Goal: Book appointment/travel/reservation

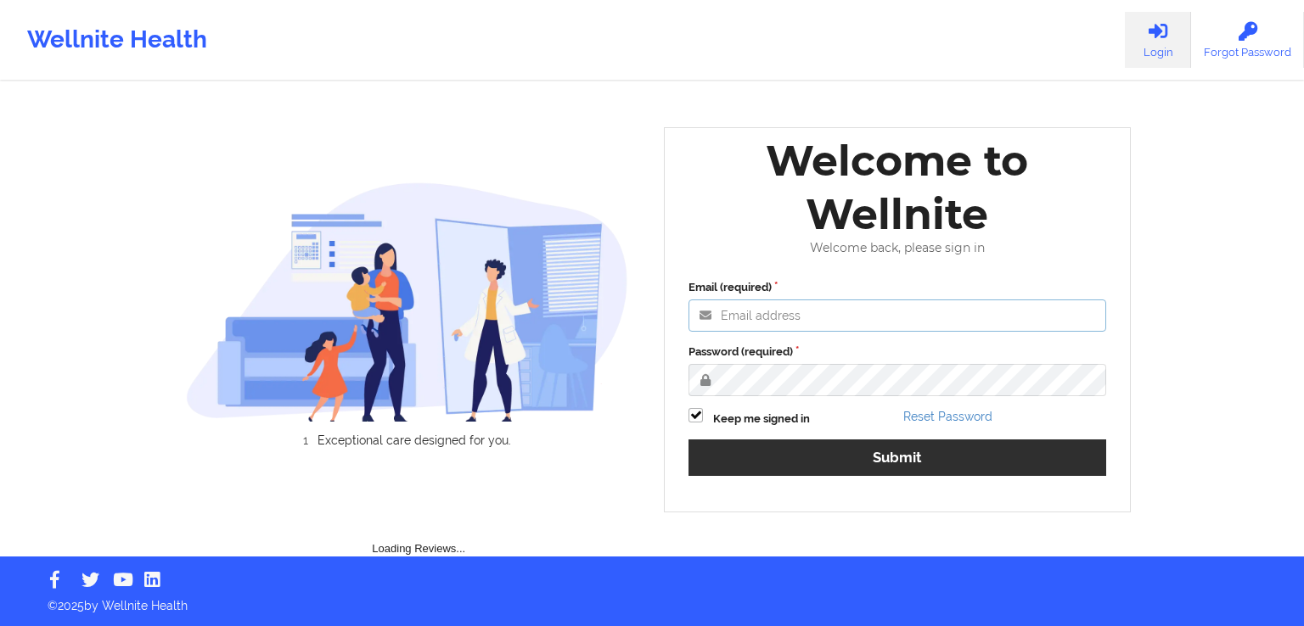
type input "[EMAIL_ADDRESS][DOMAIN_NAME]"
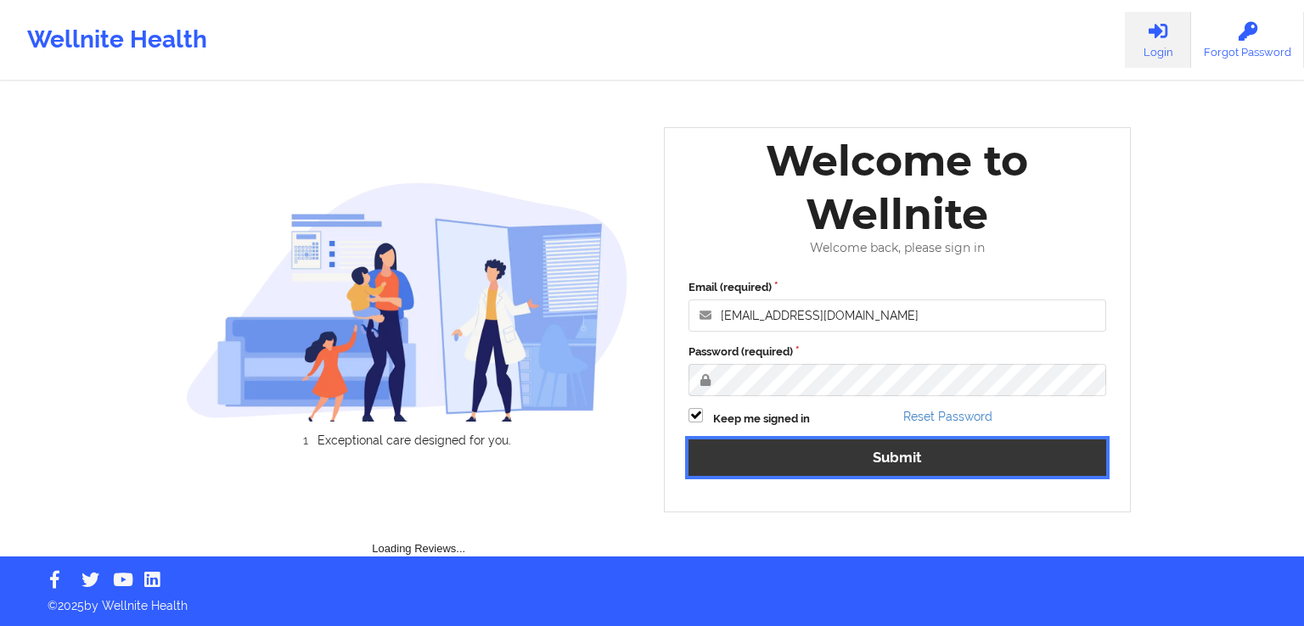
click at [833, 455] on button "Submit" at bounding box center [897, 458] width 418 height 36
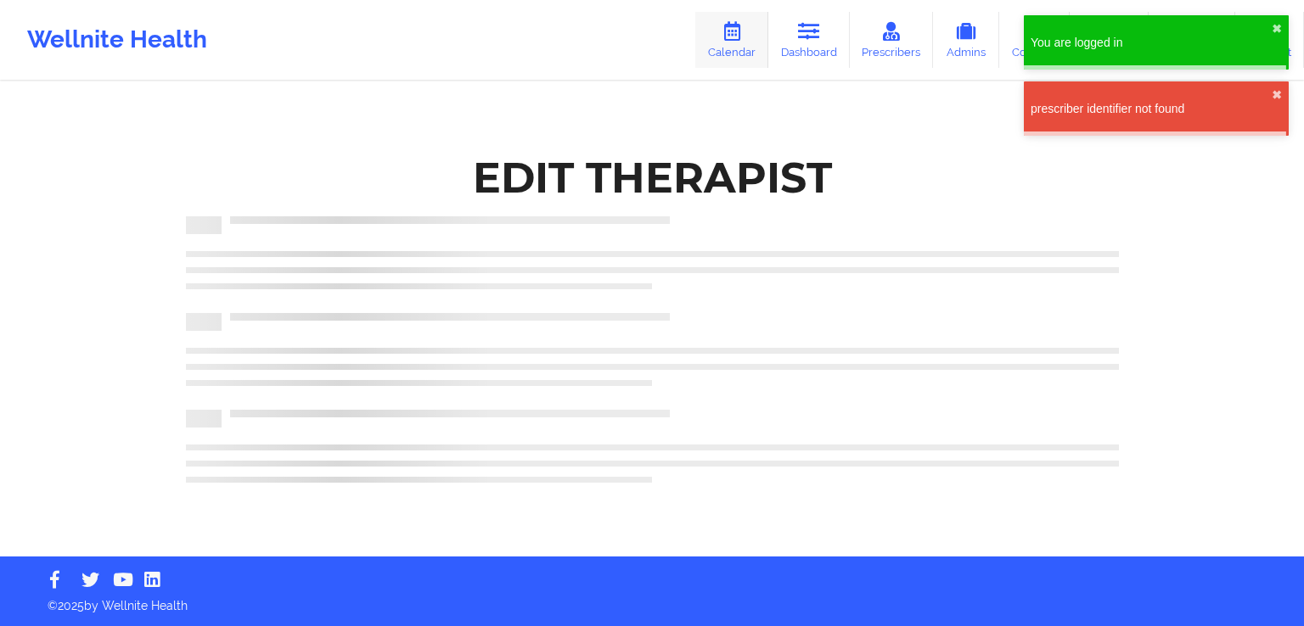
click at [736, 39] on icon at bounding box center [732, 31] width 22 height 19
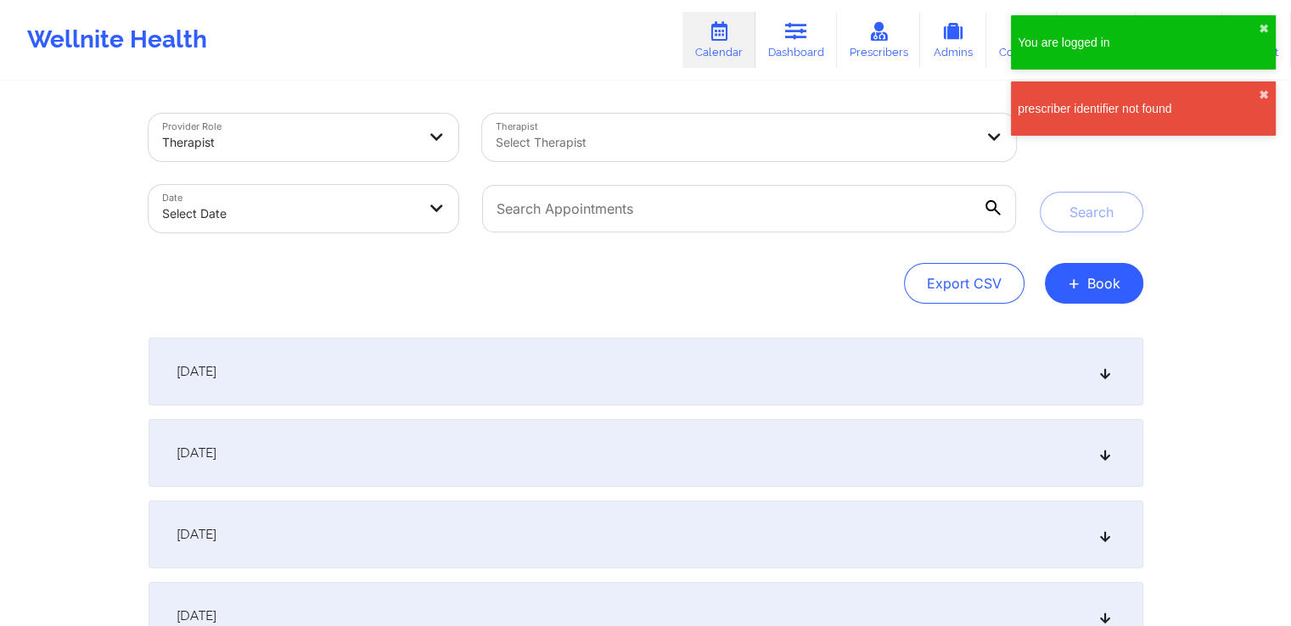
click at [687, 121] on div "Select Therapist" at bounding box center [728, 138] width 493 height 48
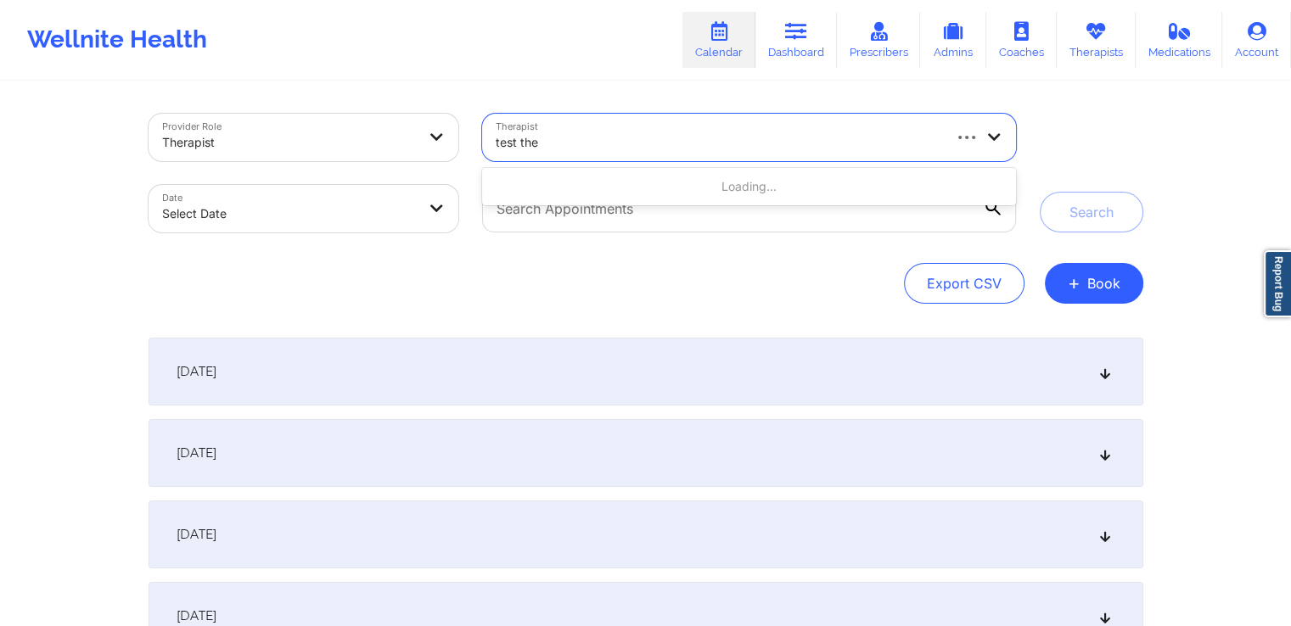
type input "test ther"
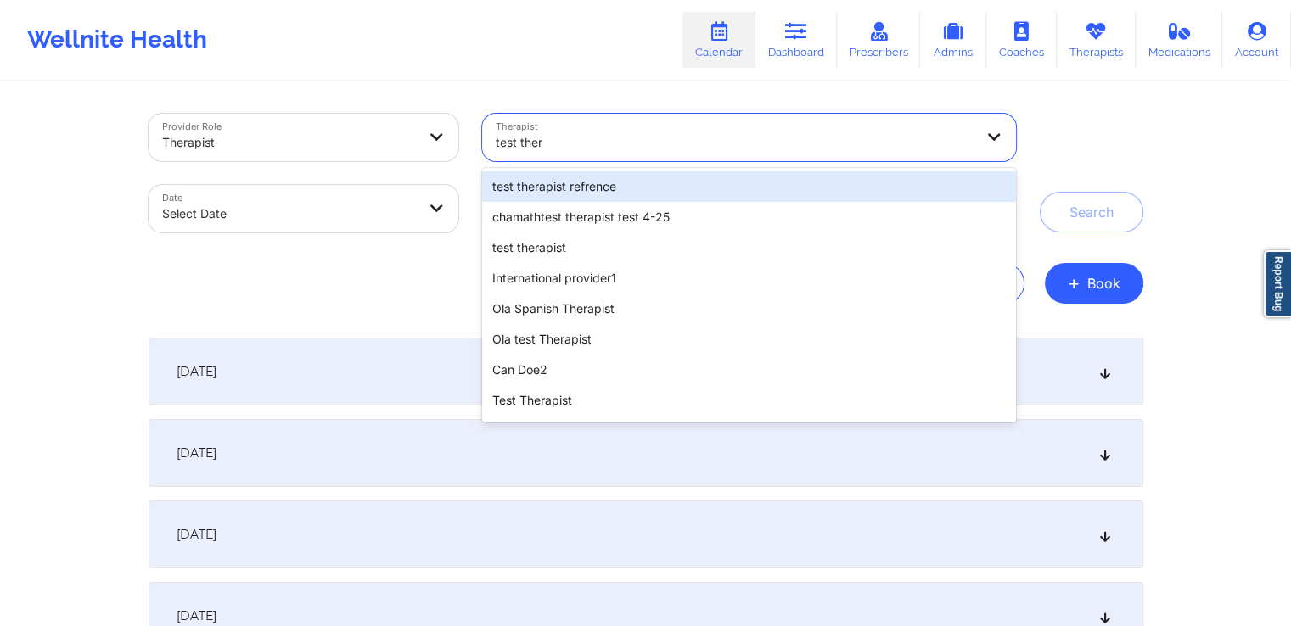
click at [687, 188] on div "test therapist refrence" at bounding box center [748, 186] width 533 height 31
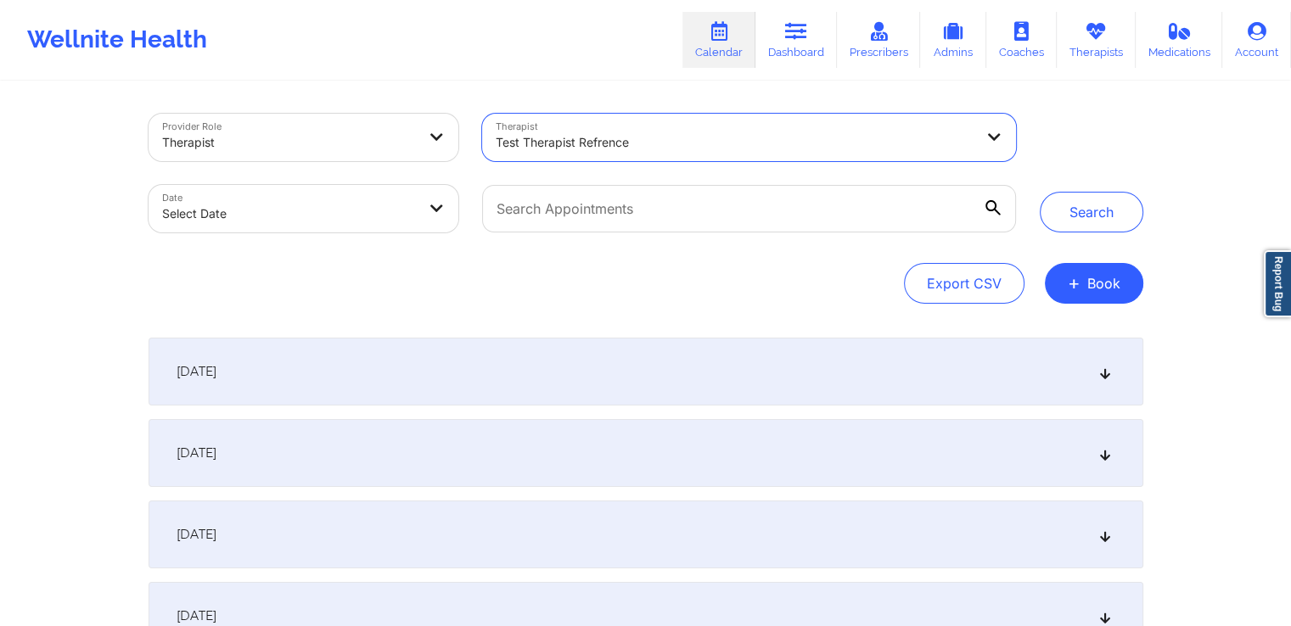
select select "2025-8"
select select "2025-9"
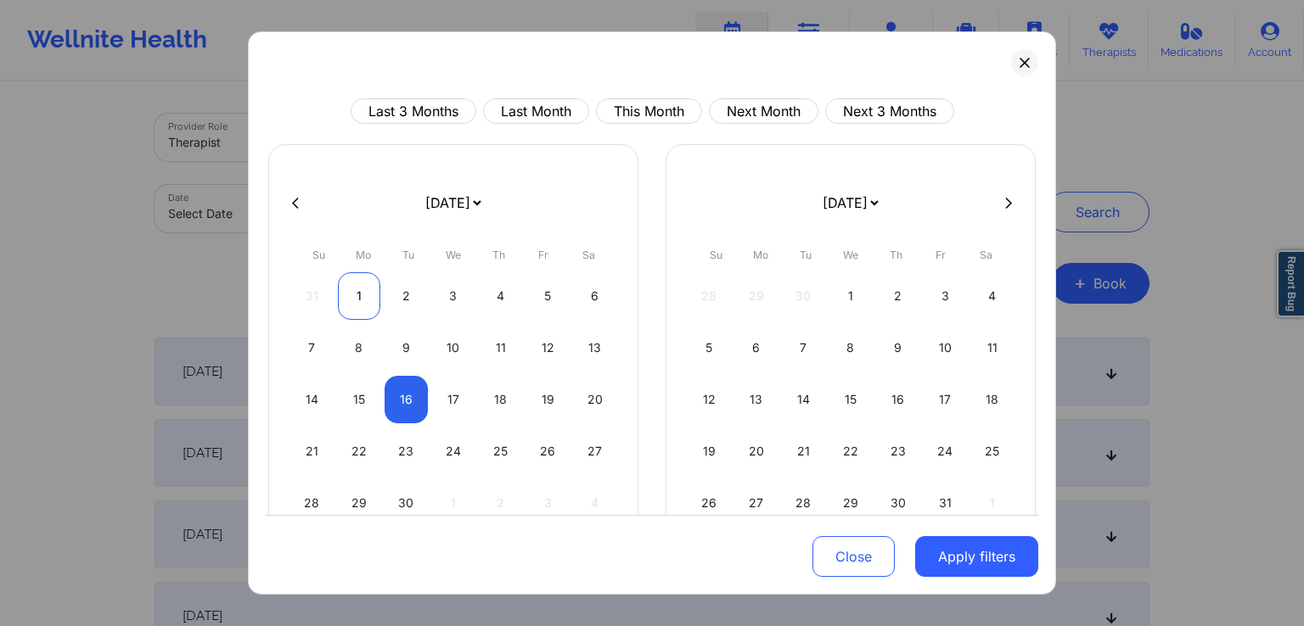
click at [350, 293] on div "1" at bounding box center [359, 296] width 43 height 48
select select "2025-8"
select select "2025-9"
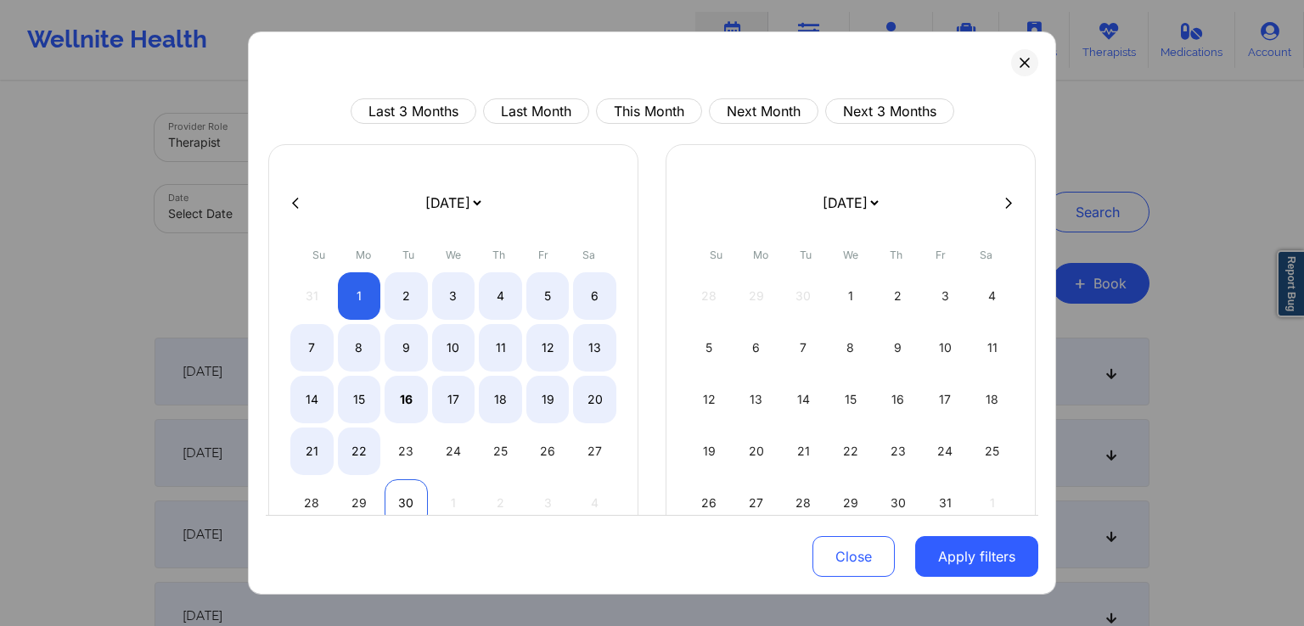
select select "2025-8"
select select "2025-9"
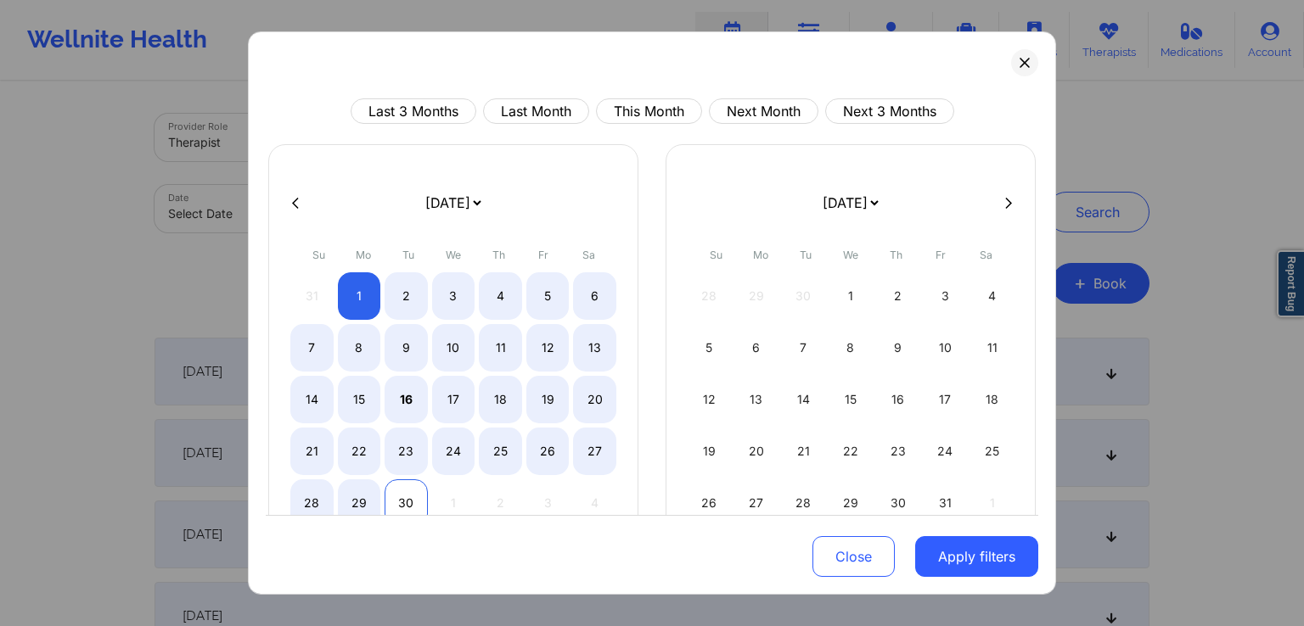
click at [401, 495] on div "30" at bounding box center [405, 504] width 43 height 48
select select "2025-8"
select select "2025-9"
click at [933, 547] on button "Apply filters" at bounding box center [976, 556] width 123 height 41
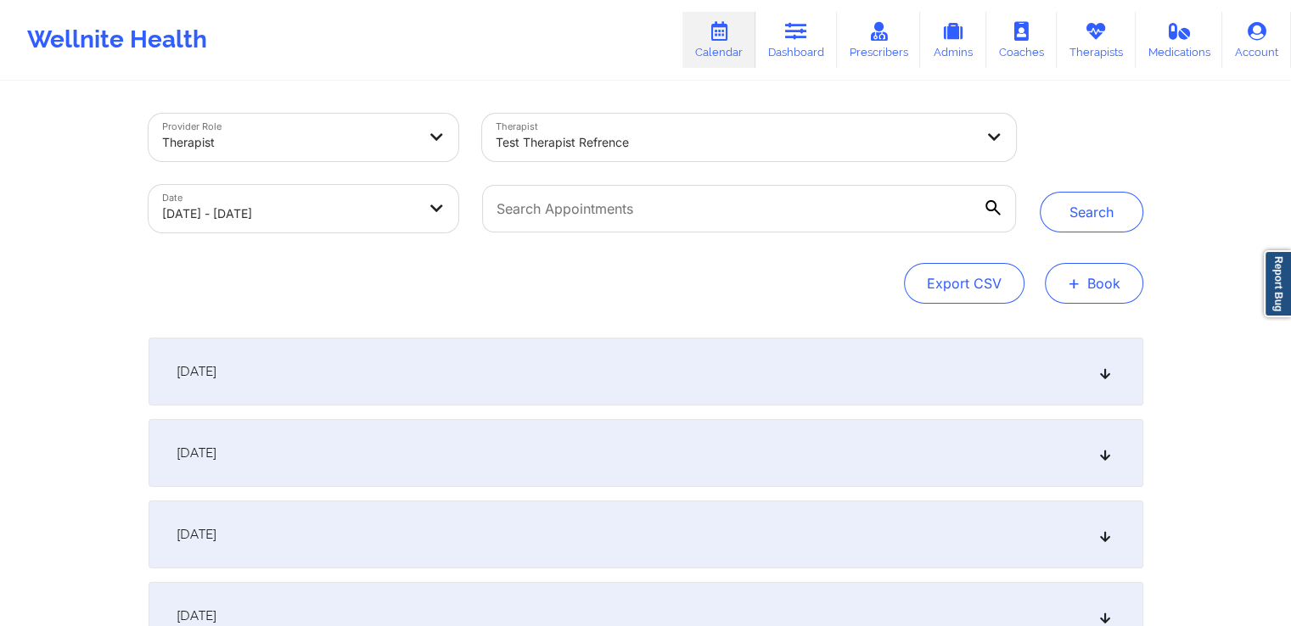
click at [1090, 276] on button "+ Book" at bounding box center [1094, 283] width 98 height 41
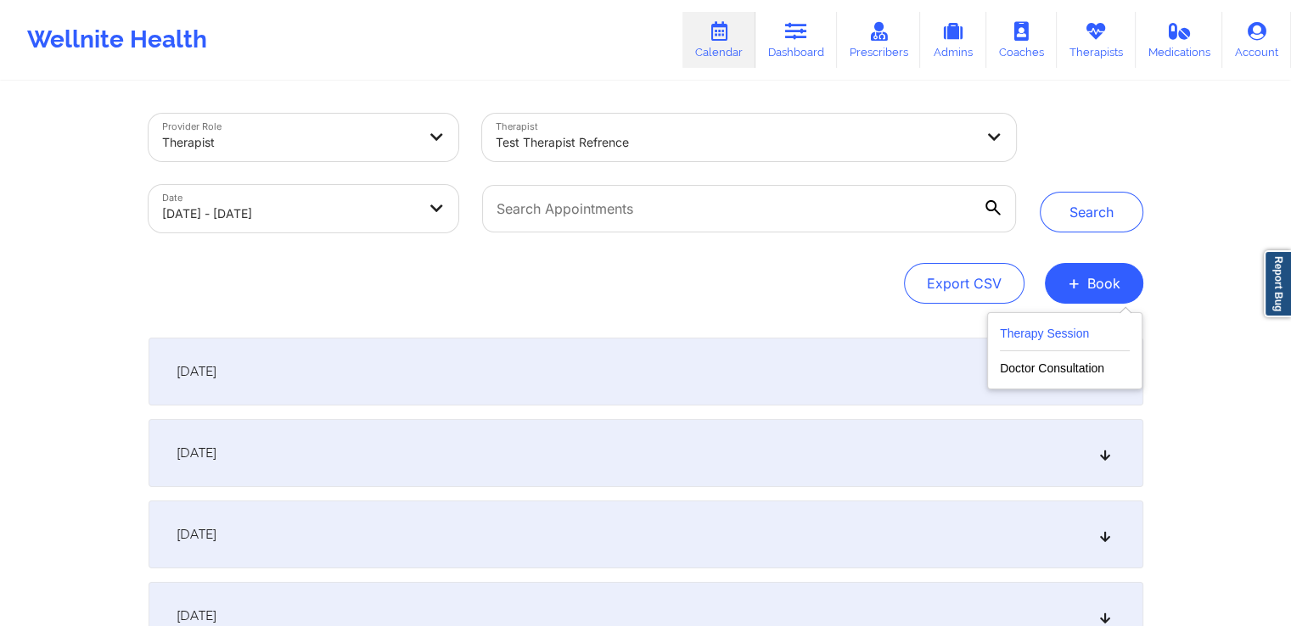
click at [1025, 330] on button "Therapy Session" at bounding box center [1065, 337] width 130 height 28
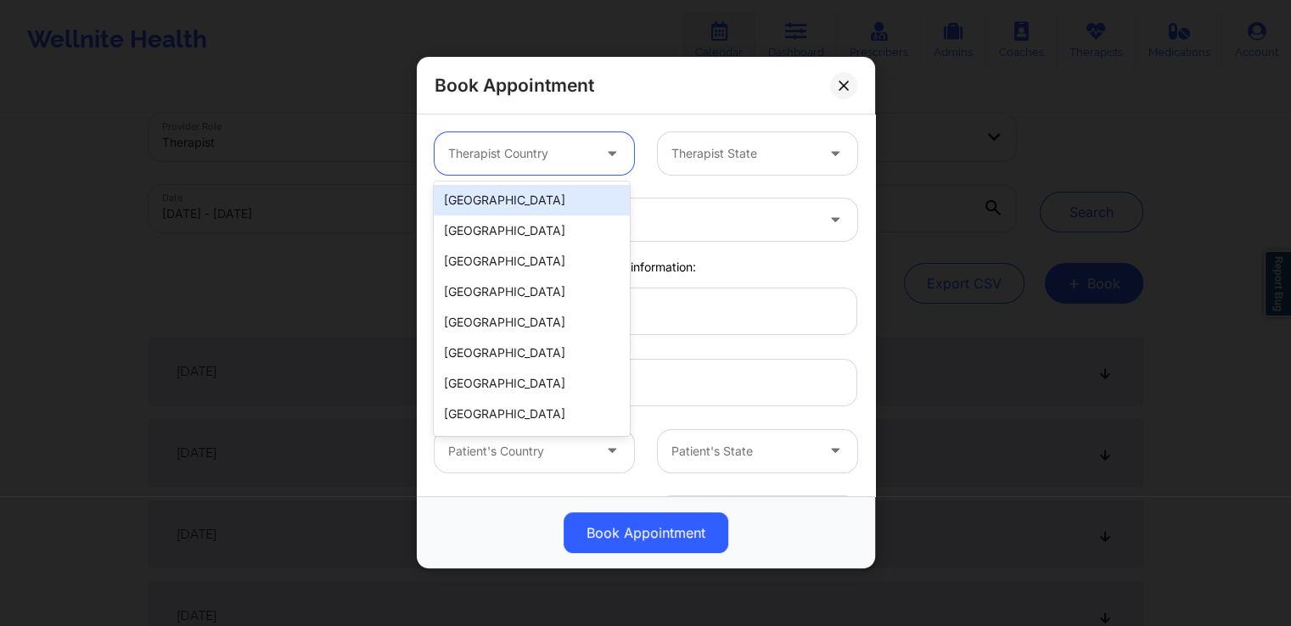
click at [553, 155] on div at bounding box center [519, 154] width 143 height 20
click at [523, 198] on div "[GEOGRAPHIC_DATA]" at bounding box center [531, 200] width 195 height 31
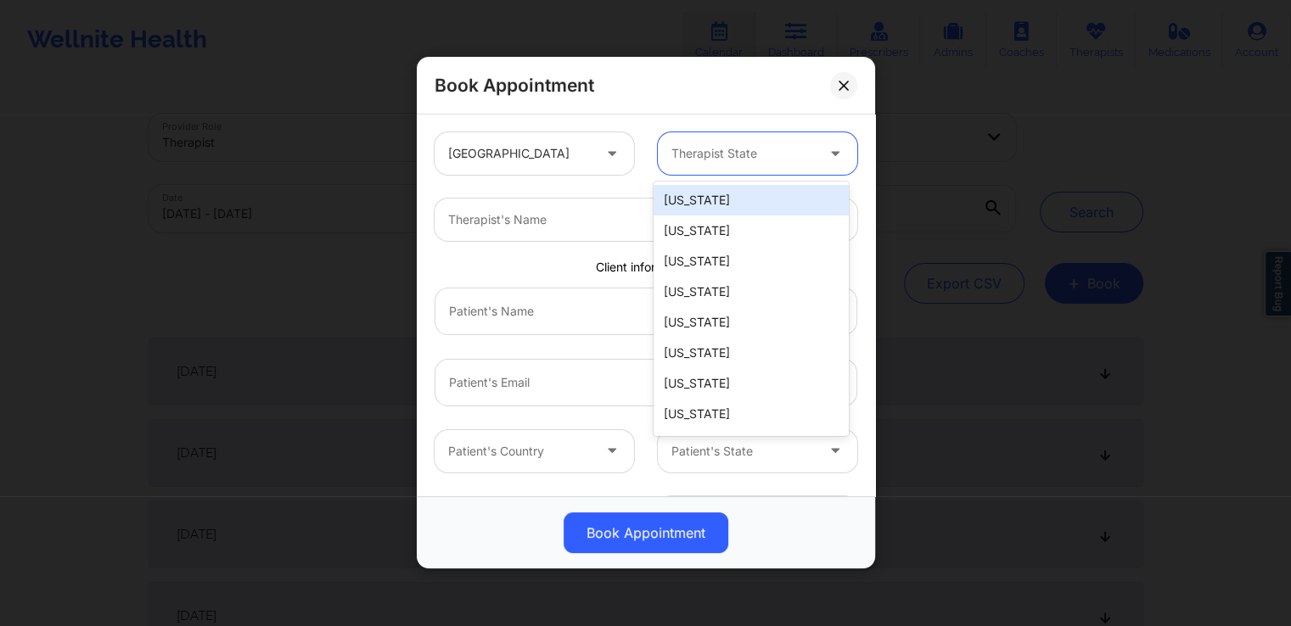
drag, startPoint x: 789, startPoint y: 149, endPoint x: 740, endPoint y: 214, distance: 81.8
click at [740, 214] on body "Wellnite Health Calendar Dashboard Prescribers Admins Coaches Therapists Medica…" at bounding box center [645, 313] width 1291 height 626
click at [740, 214] on div "[US_STATE]" at bounding box center [751, 200] width 195 height 31
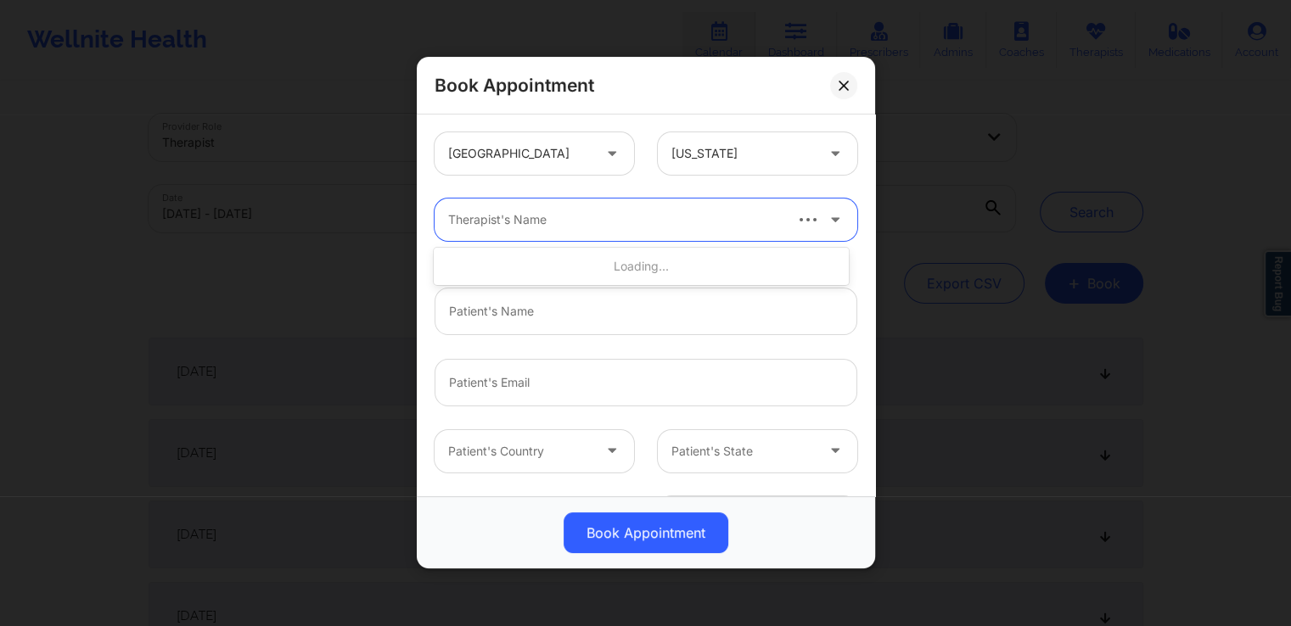
click at [584, 236] on div "Therapist's Name" at bounding box center [609, 220] width 348 height 42
type input "test the"
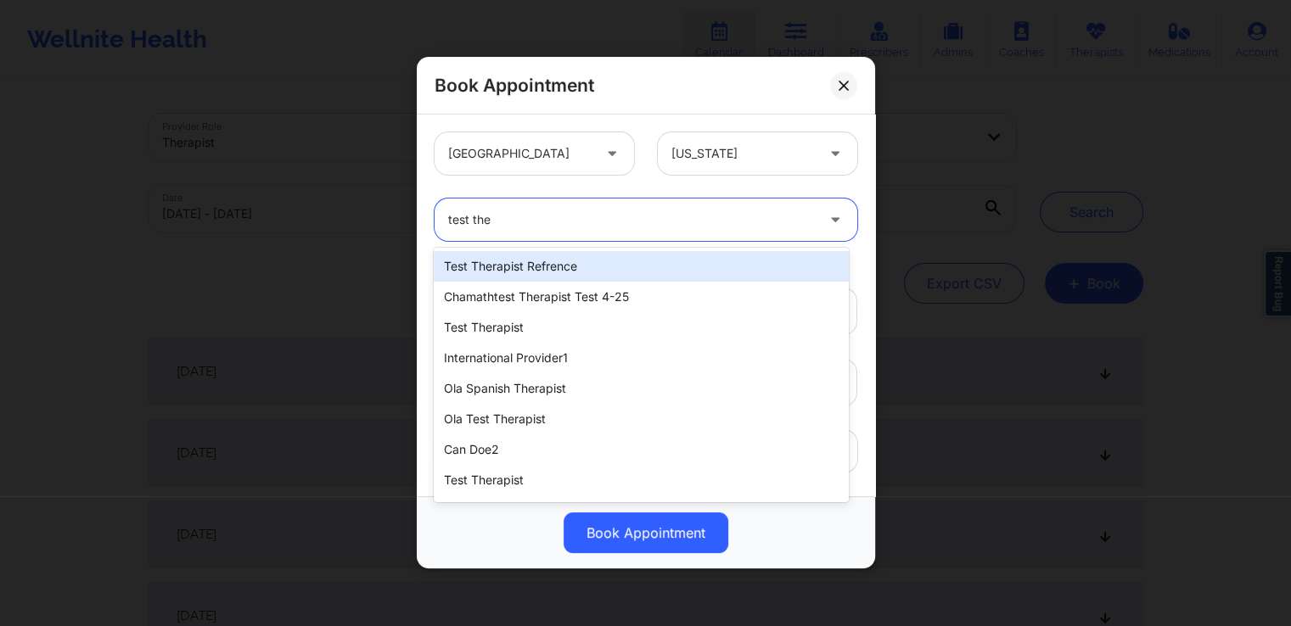
click at [581, 263] on div "test therapist refrence" at bounding box center [641, 266] width 414 height 31
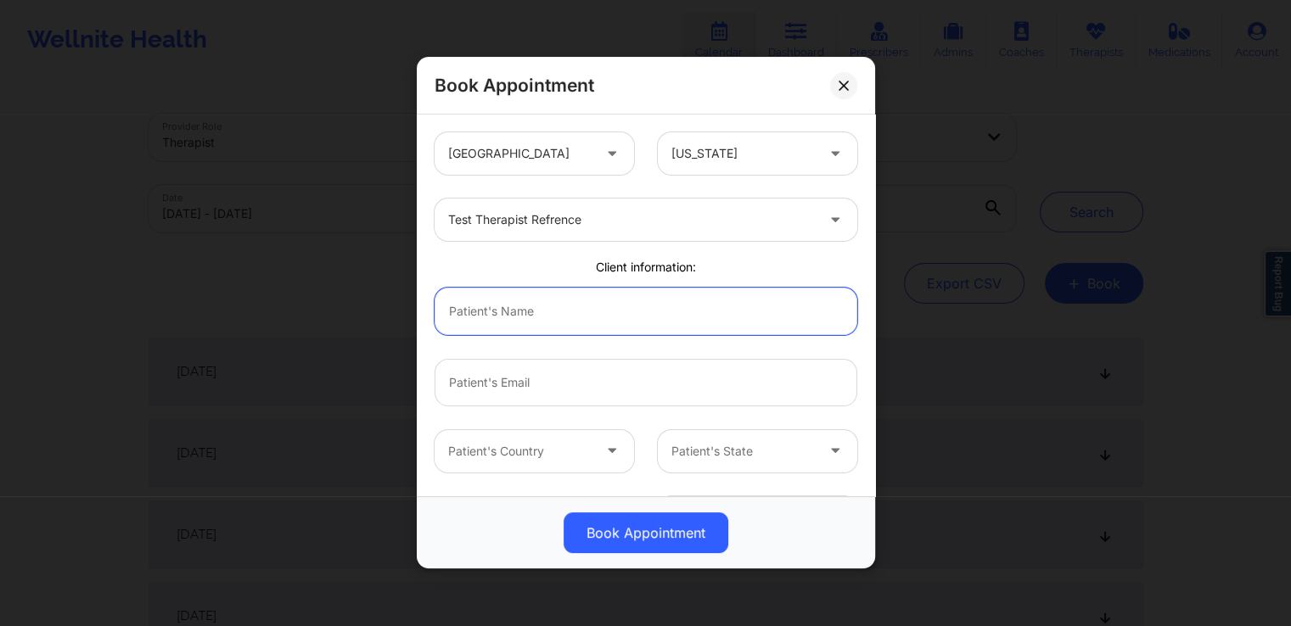
click at [506, 317] on input "text" at bounding box center [646, 312] width 423 height 48
type input "dp oop"
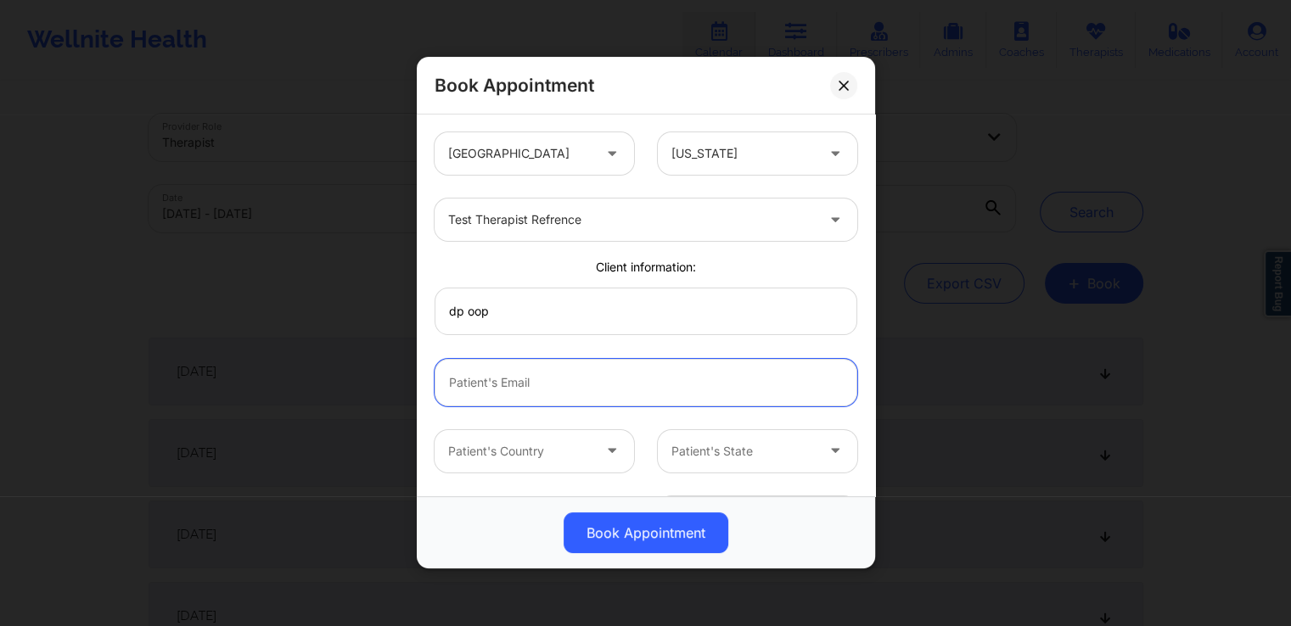
click at [526, 392] on input "email" at bounding box center [646, 383] width 423 height 48
type input "[EMAIL_ADDRESS][DOMAIN_NAME]"
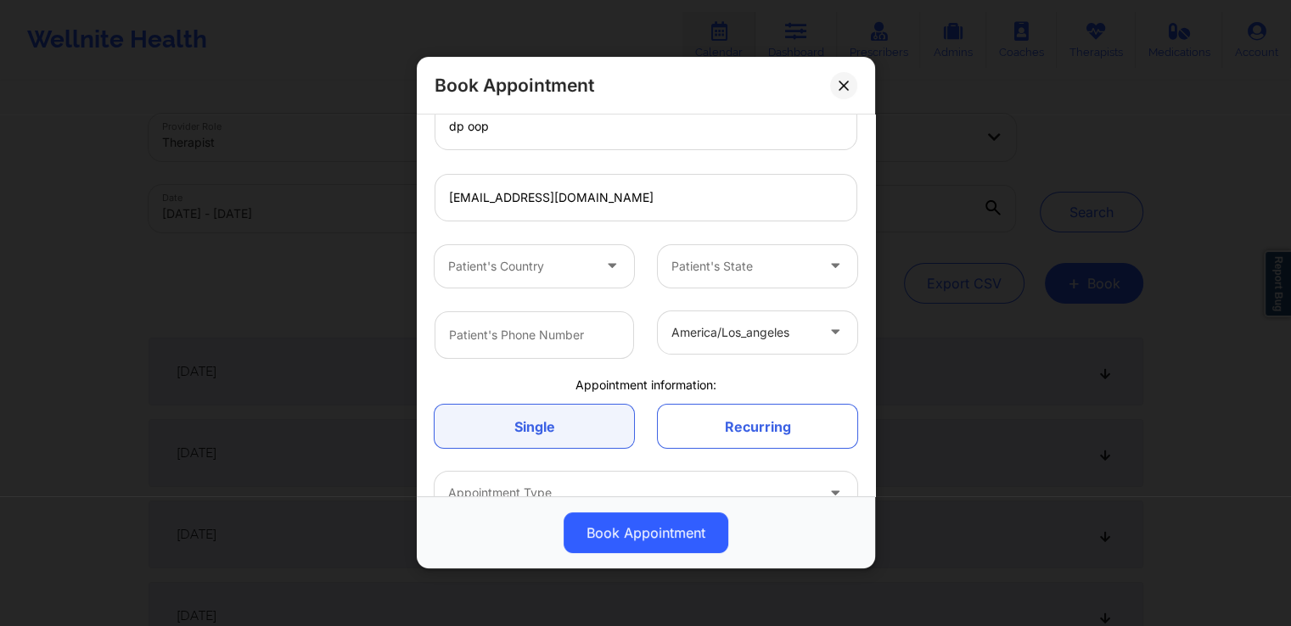
click at [772, 266] on div at bounding box center [742, 266] width 143 height 20
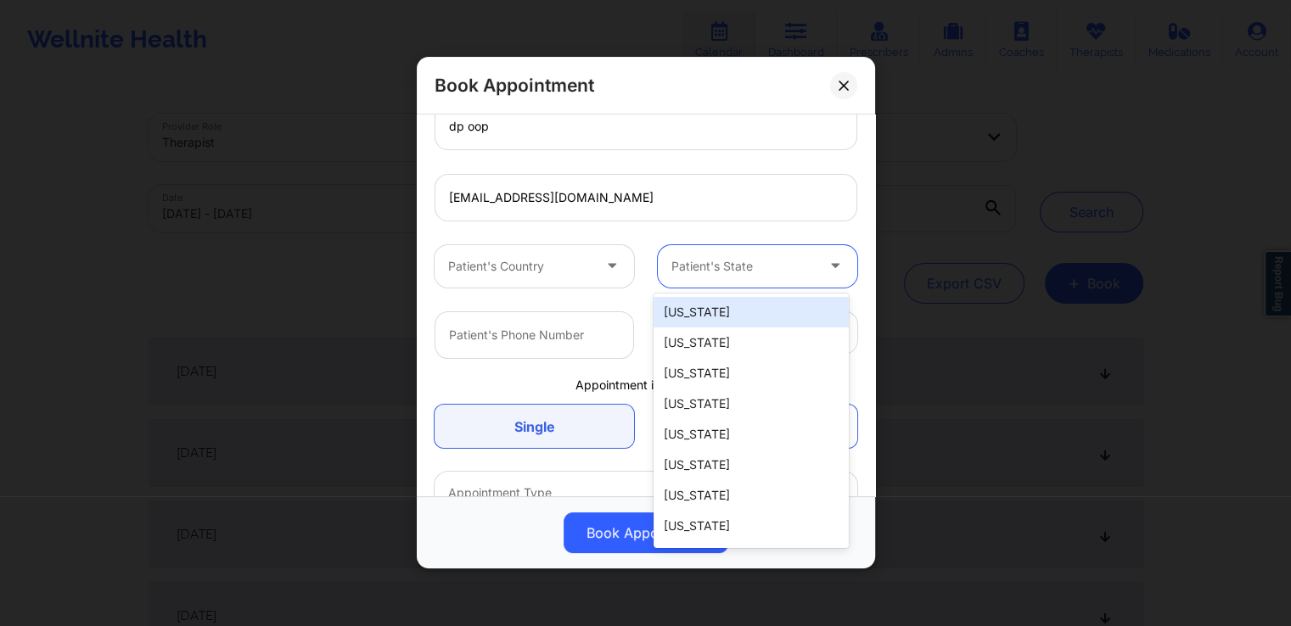
click at [717, 310] on div "[US_STATE]" at bounding box center [751, 312] width 195 height 31
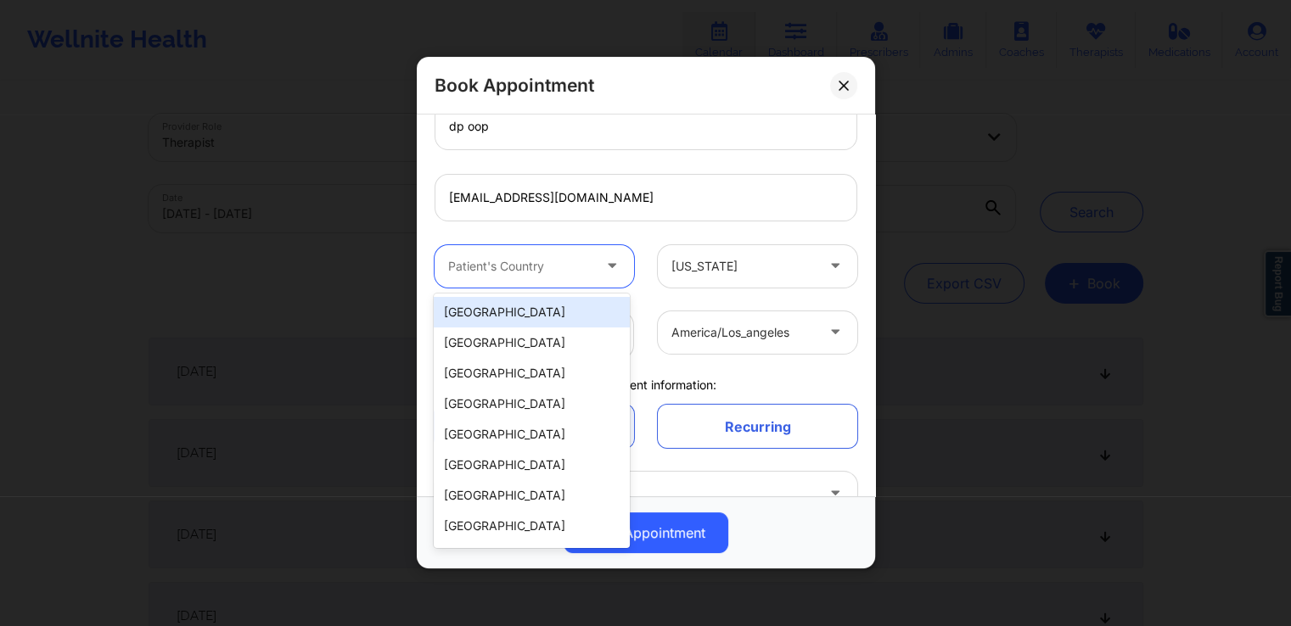
click at [553, 259] on div at bounding box center [519, 266] width 143 height 20
click at [490, 311] on div "[GEOGRAPHIC_DATA]" at bounding box center [531, 312] width 195 height 31
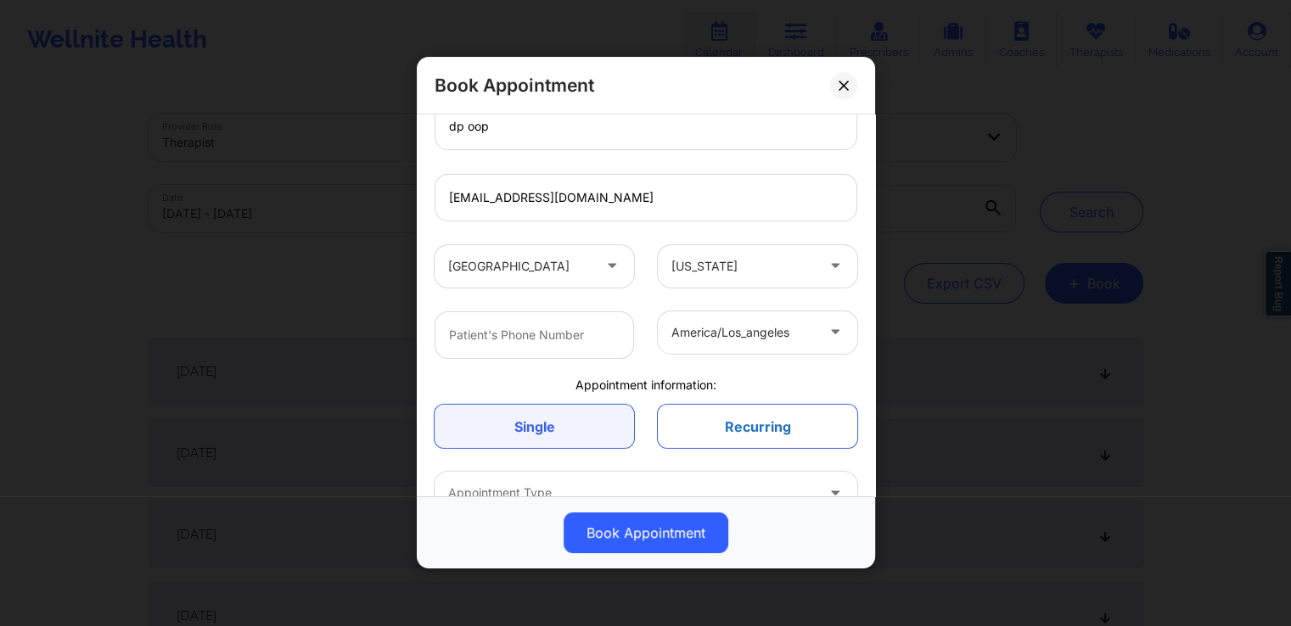
click at [754, 422] on link "Recurring" at bounding box center [757, 426] width 199 height 43
click at [550, 433] on link "Single" at bounding box center [534, 426] width 199 height 43
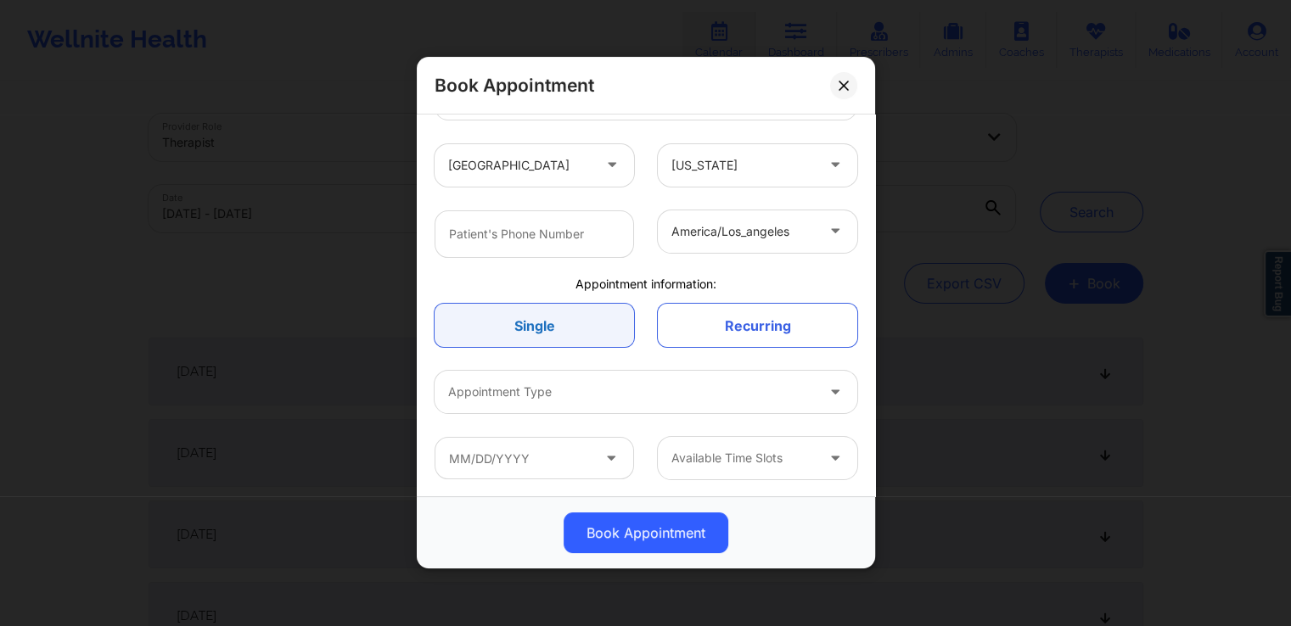
click at [559, 337] on link "Single" at bounding box center [534, 325] width 199 height 43
click at [574, 330] on link "Single" at bounding box center [534, 325] width 199 height 43
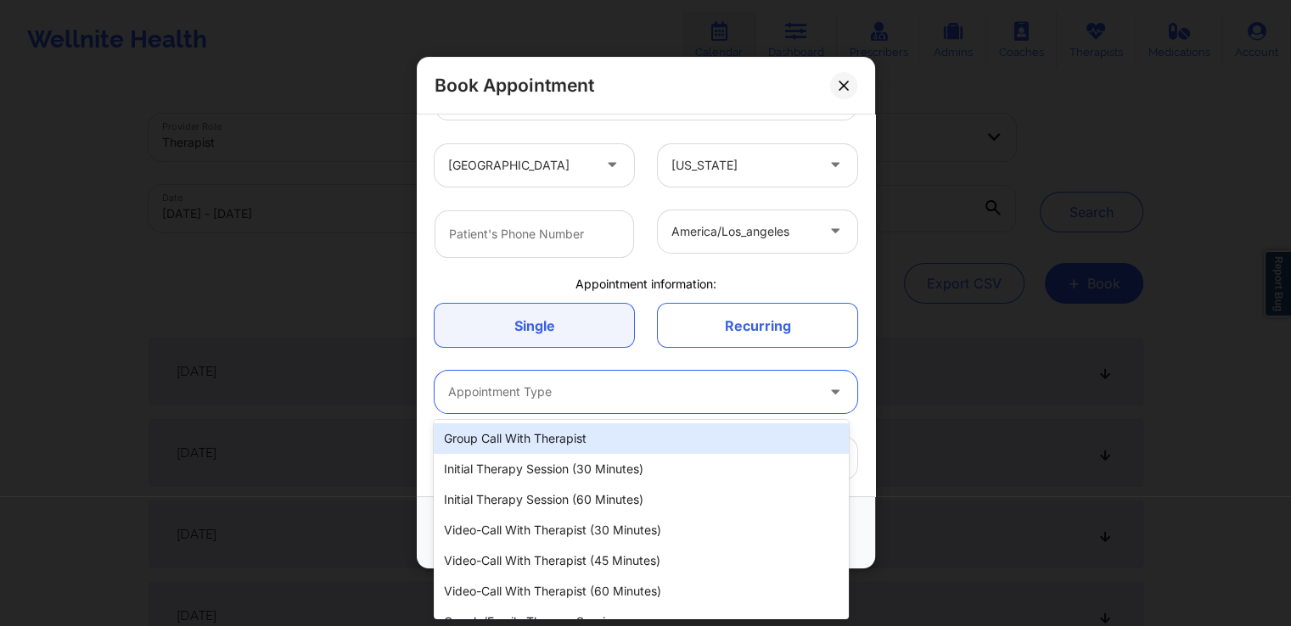
click at [541, 398] on div at bounding box center [631, 393] width 367 height 20
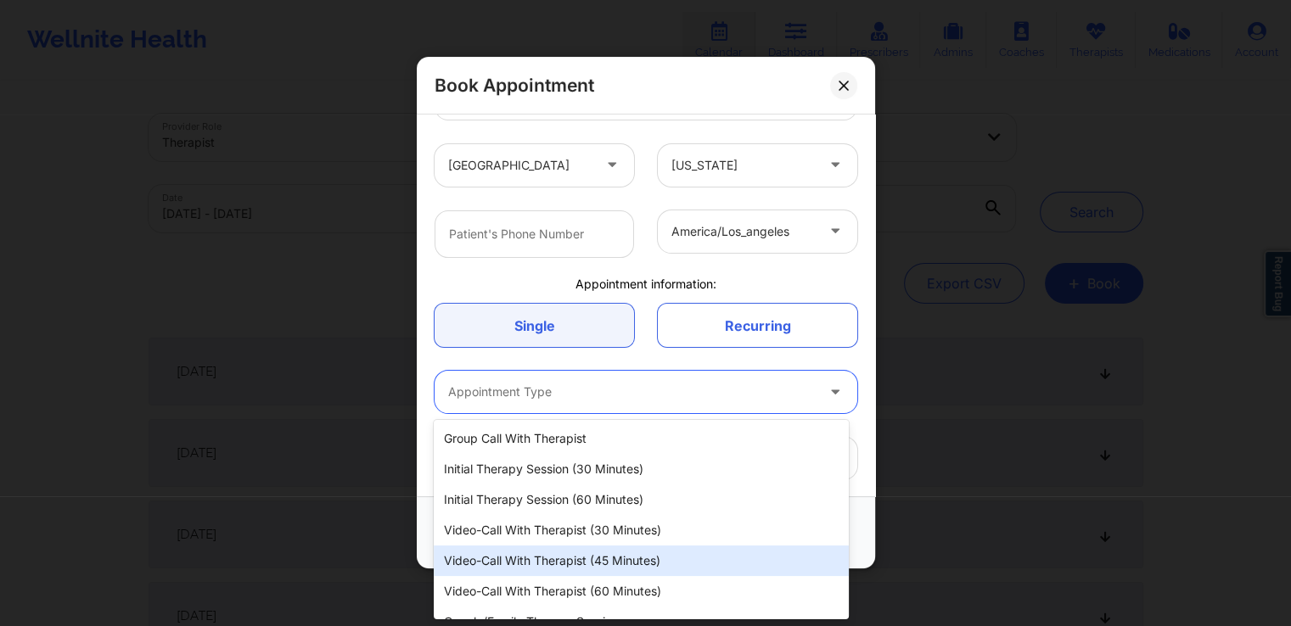
click at [577, 554] on div "Video-Call with Therapist (45 minutes)" at bounding box center [641, 561] width 414 height 31
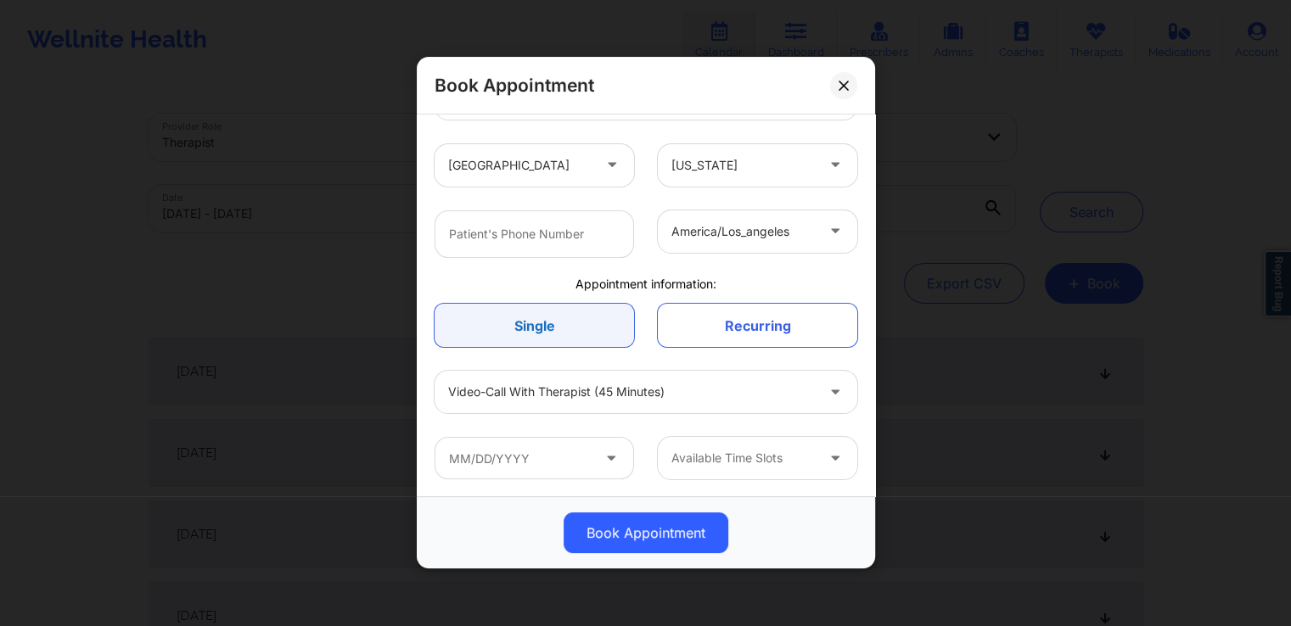
click at [540, 317] on link "Single" at bounding box center [534, 325] width 199 height 43
click at [564, 331] on link "Single" at bounding box center [534, 325] width 199 height 43
click at [519, 455] on input "text" at bounding box center [534, 458] width 199 height 42
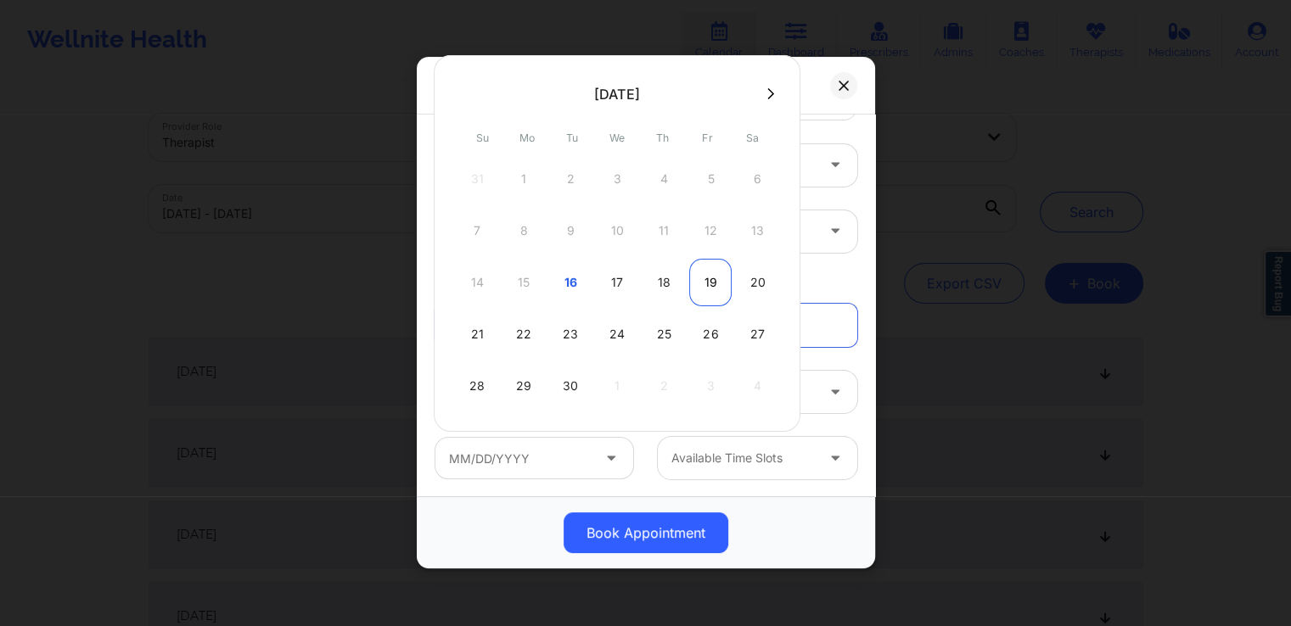
click at [690, 283] on div "19" at bounding box center [710, 283] width 42 height 48
type input "[DATE]"
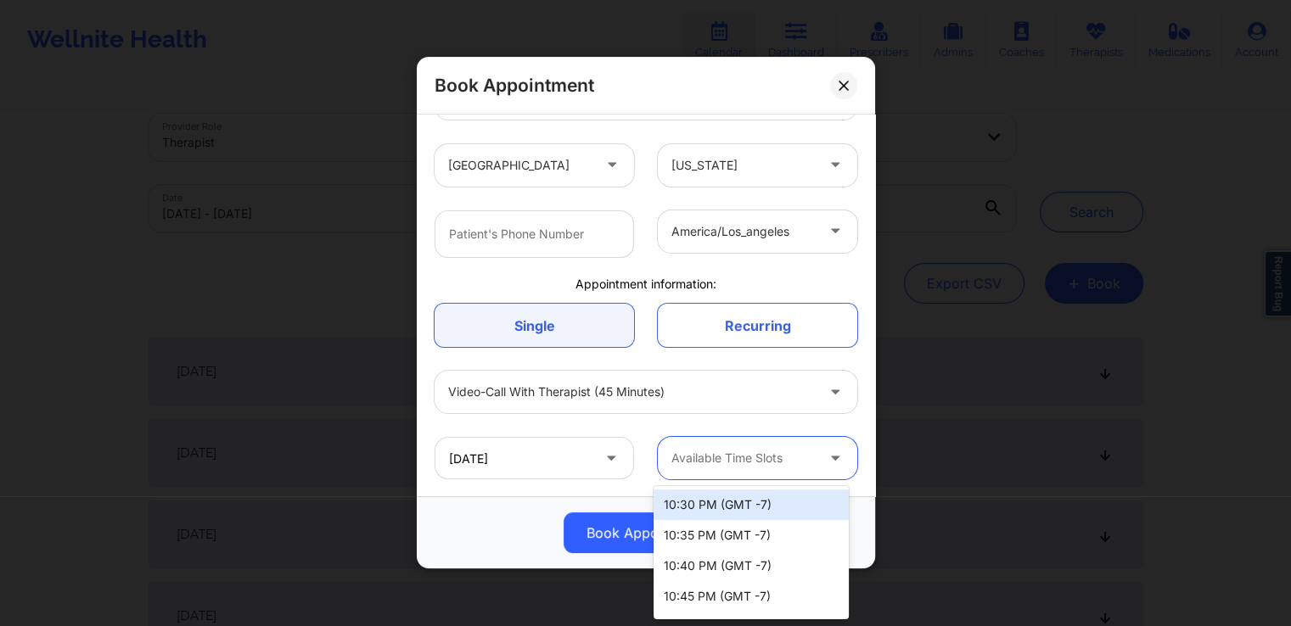
click at [738, 457] on div at bounding box center [742, 459] width 143 height 20
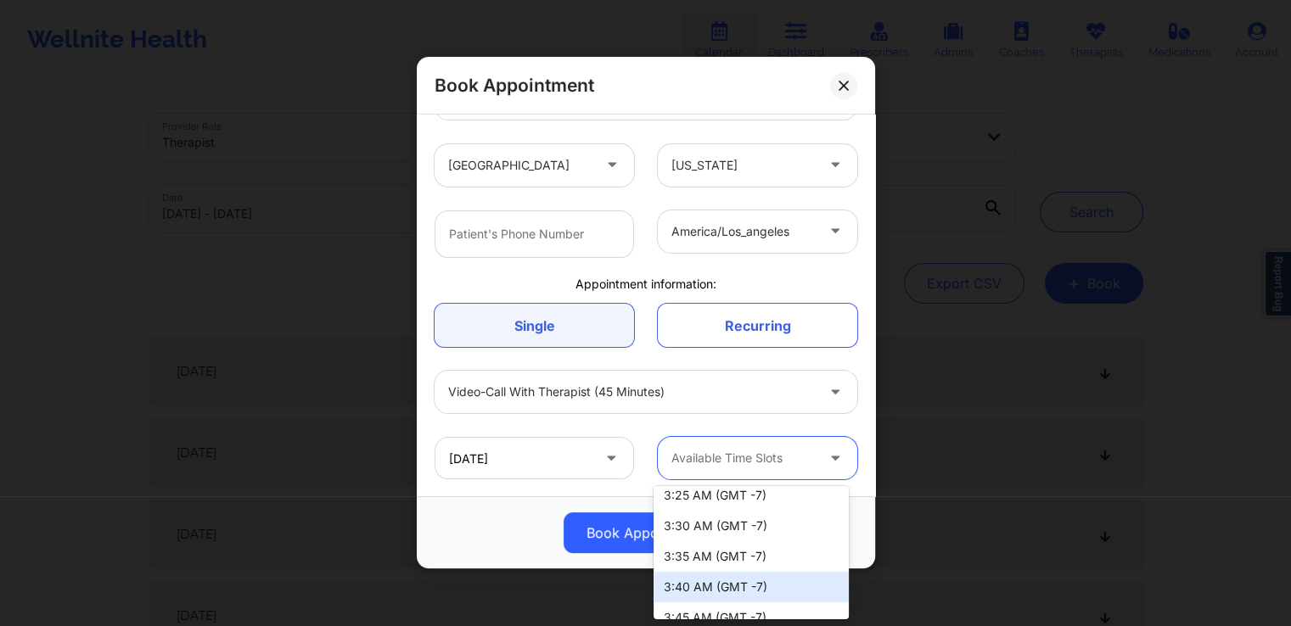
click at [735, 586] on div "3:40 AM (GMT -7)" at bounding box center [751, 587] width 195 height 31
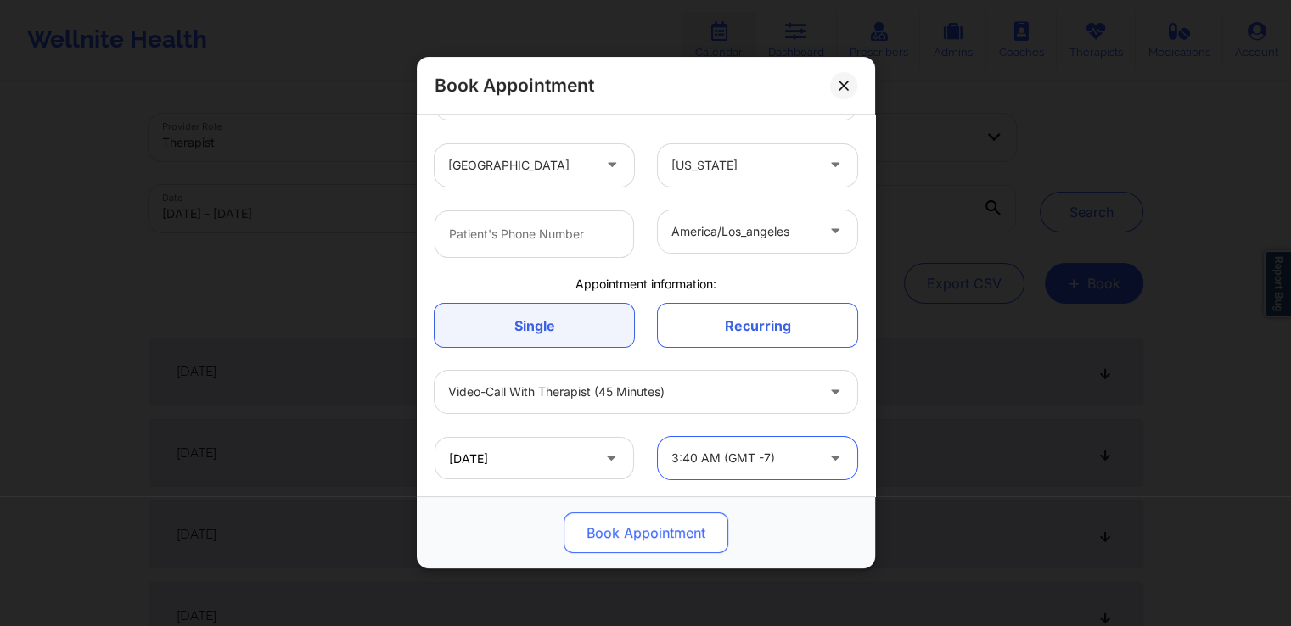
click at [630, 527] on button "Book Appointment" at bounding box center [646, 533] width 165 height 41
